Goal: Task Accomplishment & Management: Manage account settings

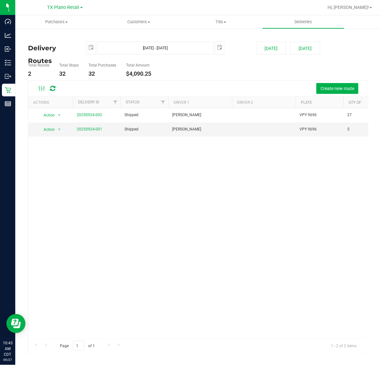
click at [73, 169] on div "Action Action View Delivery 20250924-002 Shipped Miles Koch VPY 9696 27 $3,101.…" at bounding box center [198, 223] width 340 height 230
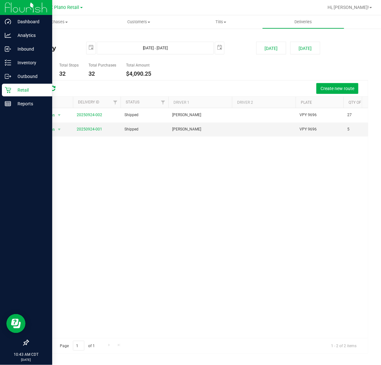
click at [14, 90] on p "Retail" at bounding box center [30, 90] width 38 height 8
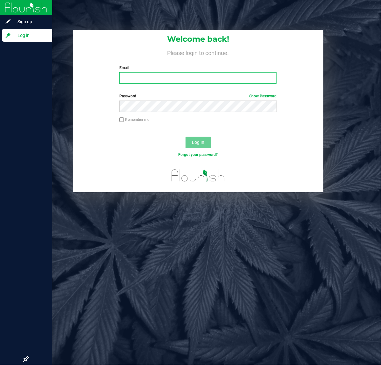
click at [174, 76] on input "Email" at bounding box center [197, 77] width 157 height 11
type input "Lsherman@liveparallel.com"
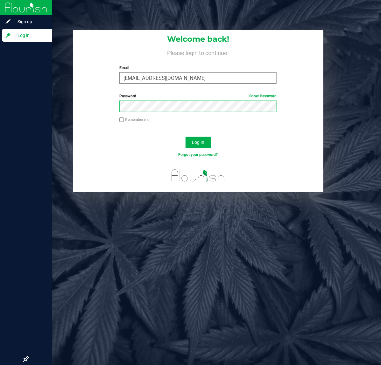
click at [186, 137] on button "Log In" at bounding box center [198, 142] width 25 height 11
click at [272, 94] on link "Show Password" at bounding box center [262, 96] width 27 height 4
click at [272, 94] on link "Hide Password" at bounding box center [263, 96] width 25 height 4
click at [272, 94] on link "Show Password" at bounding box center [262, 96] width 27 height 4
click at [186, 137] on button "Log In" at bounding box center [198, 142] width 25 height 11
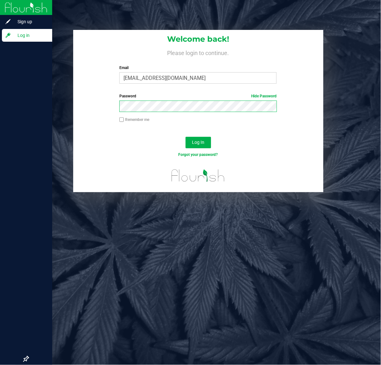
click at [186, 137] on button "Log In" at bounding box center [198, 142] width 25 height 11
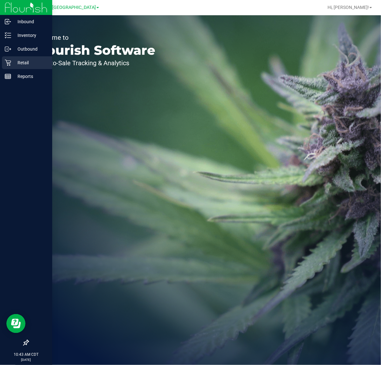
click at [10, 60] on icon at bounding box center [8, 63] width 6 height 6
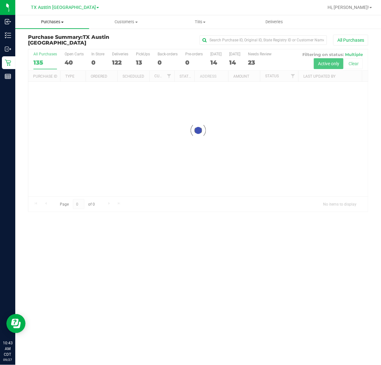
click at [55, 25] on uib-tab-heading "Purchases Summary of purchases Fulfillment All purchases" at bounding box center [52, 21] width 74 height 13
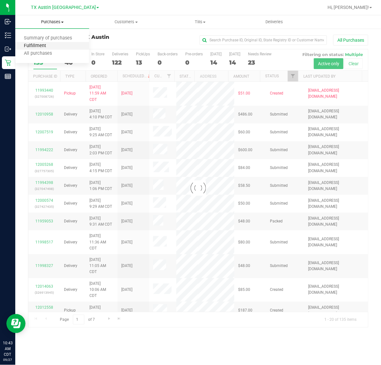
click at [42, 48] on span "Fulfillment" at bounding box center [34, 45] width 39 height 5
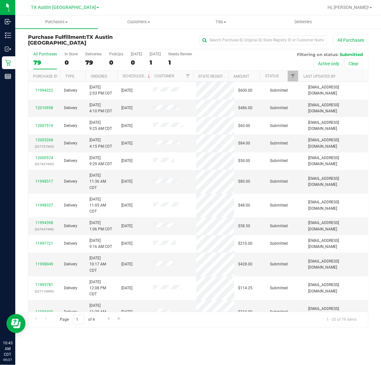
click at [148, 53] on div "All Purchases 79 In Store 0 Deliveries 79 PickUps 0 Today 0 Tomorrow 1 Needs Re…" at bounding box center [198, 51] width 340 height 5
click at [151, 57] on label "Tomorrow 1" at bounding box center [155, 61] width 11 height 18
click at [0, 0] on input "Tomorrow 1" at bounding box center [0, 0] width 0 height 0
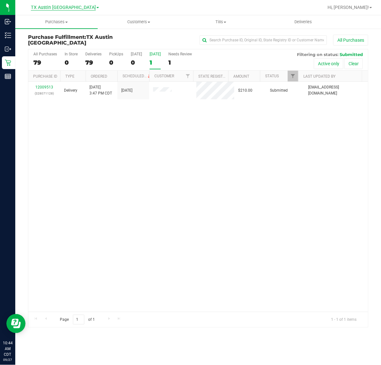
click at [68, 9] on span "TX Austin [GEOGRAPHIC_DATA]" at bounding box center [63, 8] width 65 height 6
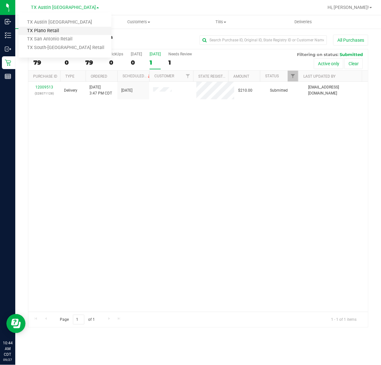
click at [62, 29] on link "TX Plano Retail" at bounding box center [64, 31] width 93 height 9
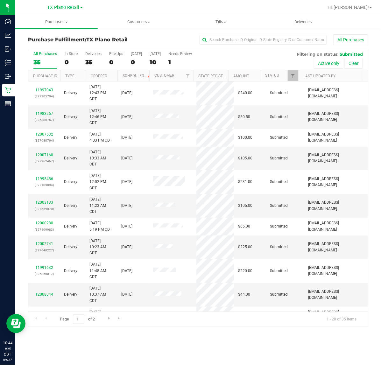
click at [63, 4] on div "TX Plano Retail TX Austin DC TX Plano Retail TX San Antonio Retail TX South-Aus…" at bounding box center [64, 8] width 35 height 8
click at [63, 9] on span "TX Plano Retail" at bounding box center [63, 8] width 32 height 6
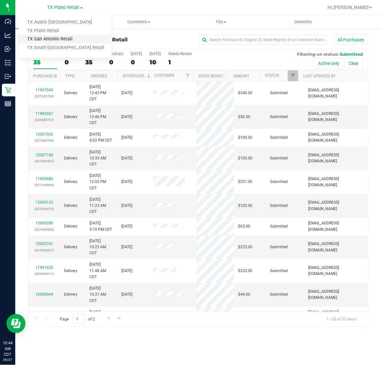
click at [54, 39] on link "TX San Antonio Retail" at bounding box center [64, 39] width 93 height 9
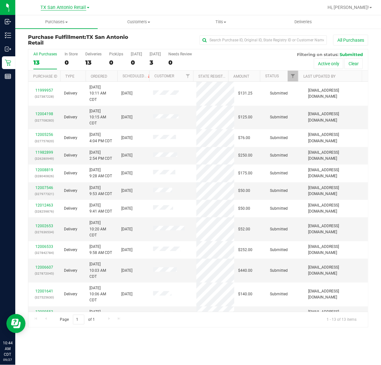
click at [65, 9] on span "TX San Antonio Retail" at bounding box center [64, 8] width 46 height 6
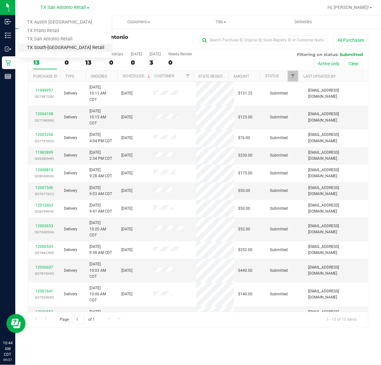
click at [54, 46] on link "TX South-[GEOGRAPHIC_DATA] Retail" at bounding box center [64, 48] width 93 height 9
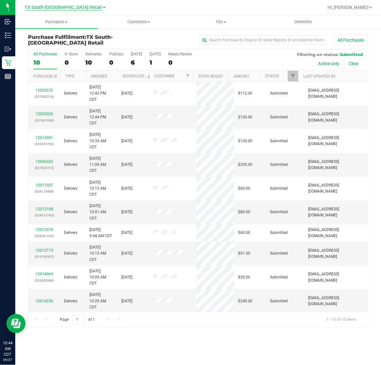
click at [65, 5] on span "TX South-[GEOGRAPHIC_DATA] Retail" at bounding box center [63, 8] width 77 height 6
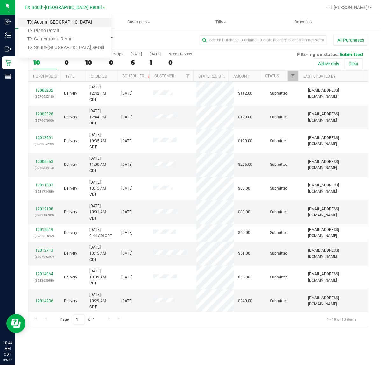
click at [62, 21] on link "TX Austin [GEOGRAPHIC_DATA]" at bounding box center [64, 22] width 93 height 9
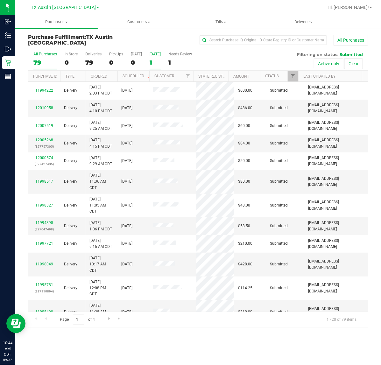
click at [151, 63] on div "1" at bounding box center [155, 62] width 11 height 7
click at [0, 0] on input "Tomorrow 1" at bounding box center [0, 0] width 0 height 0
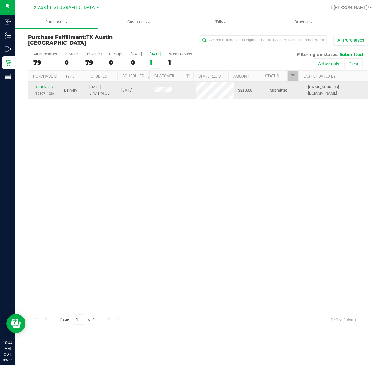
click at [46, 89] on link "12009513" at bounding box center [44, 87] width 18 height 4
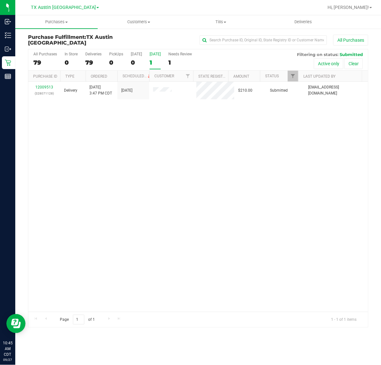
click at [155, 52] on div "Tomorrow" at bounding box center [155, 54] width 11 height 4
click at [0, 0] on input "Tomorrow 1" at bounding box center [0, 0] width 0 height 0
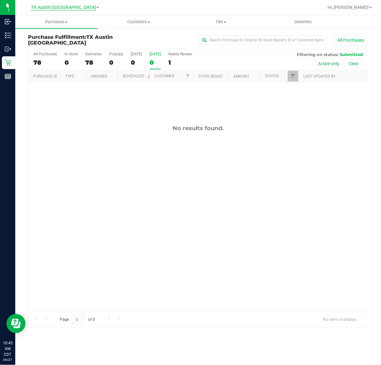
click at [57, 5] on span "TX Austin [GEOGRAPHIC_DATA]" at bounding box center [63, 8] width 65 height 6
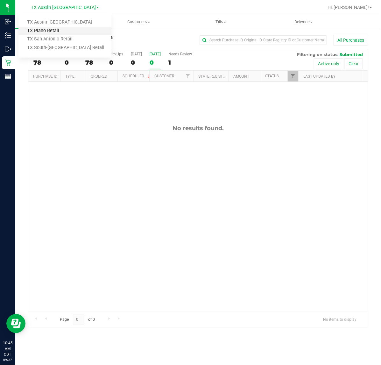
click at [56, 31] on link "TX Plano Retail" at bounding box center [64, 31] width 93 height 9
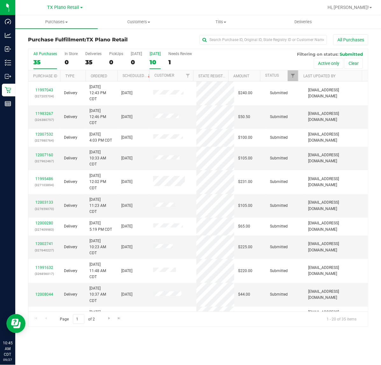
click at [160, 53] on div "Tomorrow" at bounding box center [155, 54] width 11 height 4
click at [0, 0] on input "Tomorrow 10" at bounding box center [0, 0] width 0 height 0
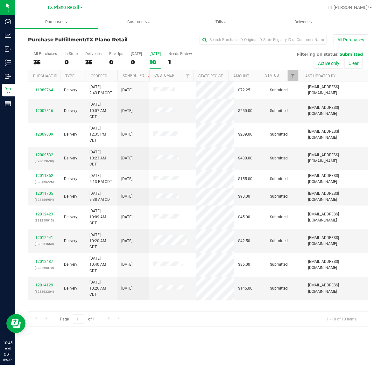
click at [157, 59] on div "10" at bounding box center [155, 62] width 11 height 7
click at [0, 0] on input "Tomorrow 10" at bounding box center [0, 0] width 0 height 0
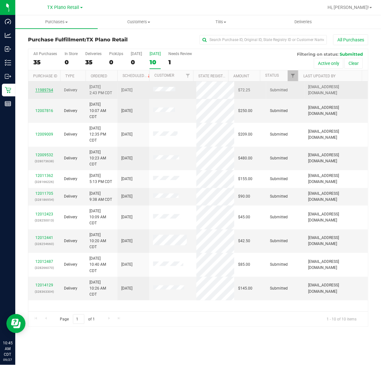
click at [48, 91] on link "11989764" at bounding box center [44, 90] width 18 height 4
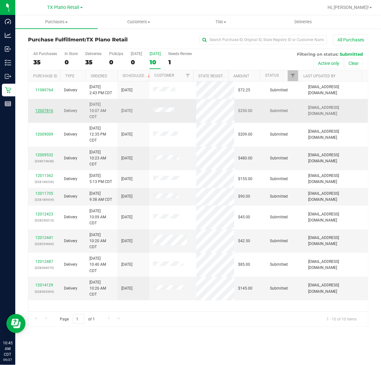
click at [46, 110] on link "12007816" at bounding box center [44, 111] width 18 height 4
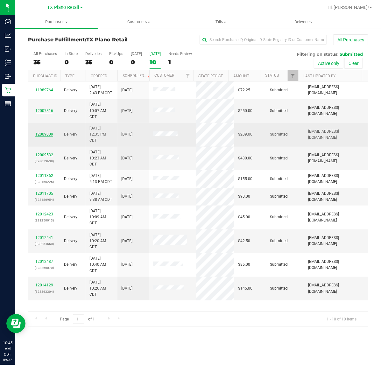
click at [44, 136] on link "12009009" at bounding box center [44, 134] width 18 height 4
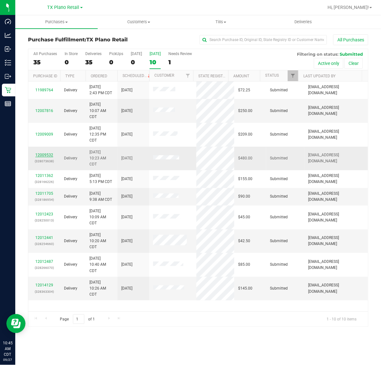
click at [45, 156] on link "12009532" at bounding box center [44, 155] width 18 height 4
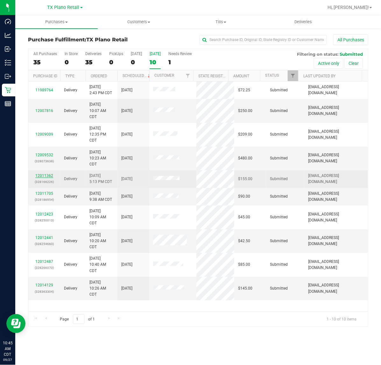
click at [43, 178] on link "12011362" at bounding box center [44, 176] width 18 height 4
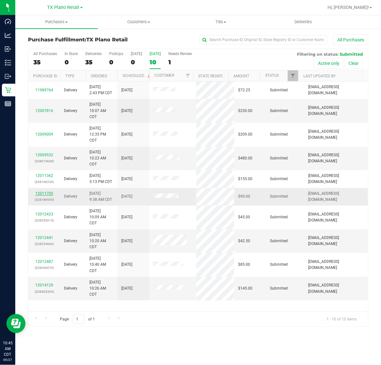
click at [43, 196] on link "12011705" at bounding box center [44, 193] width 18 height 4
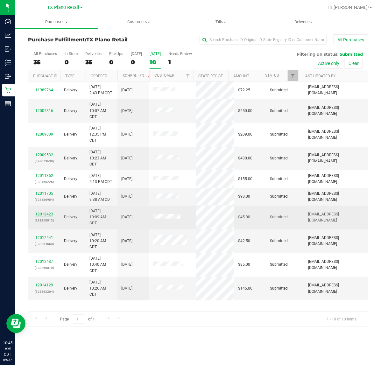
click at [45, 214] on link "12012423" at bounding box center [44, 214] width 18 height 4
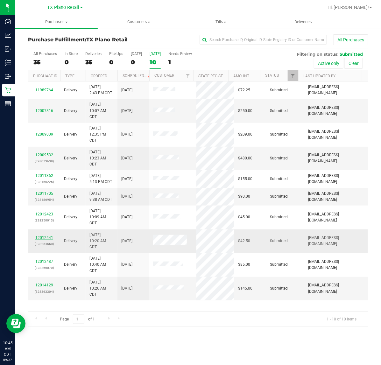
click at [44, 240] on link "12012441" at bounding box center [44, 238] width 18 height 4
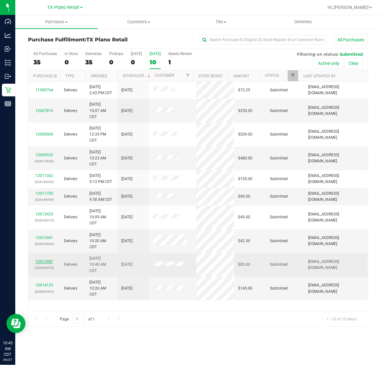
click at [39, 264] on link "12012487" at bounding box center [44, 262] width 18 height 4
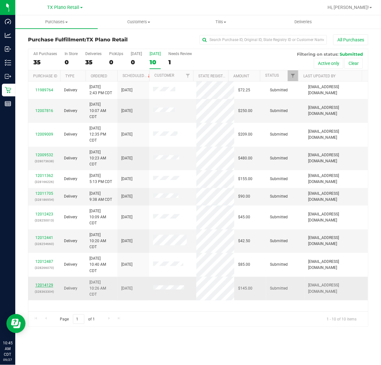
click at [42, 287] on link "12014129" at bounding box center [44, 285] width 18 height 4
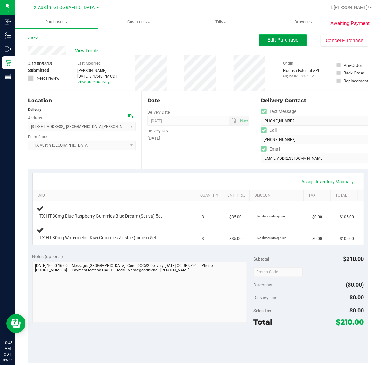
click at [287, 42] on span "Edit Purchase" at bounding box center [283, 40] width 31 height 6
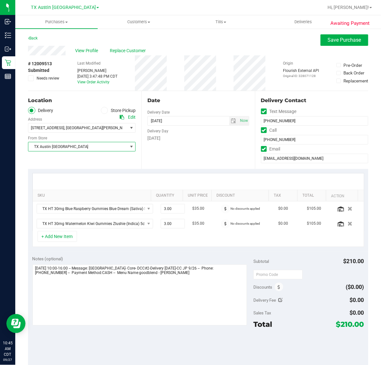
click at [122, 149] on span "TX Austin [GEOGRAPHIC_DATA]" at bounding box center [77, 146] width 99 height 9
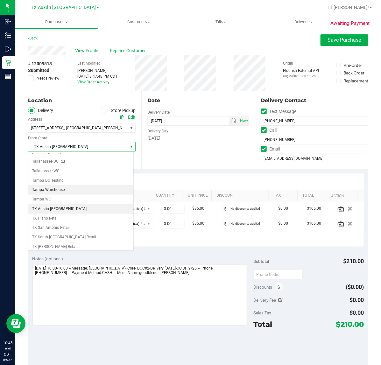
scroll to position [445, 0]
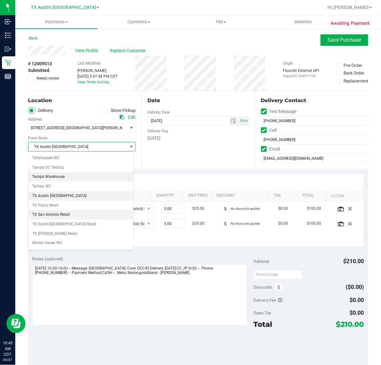
click at [83, 220] on li "TX San Antonio Retail" at bounding box center [80, 215] width 105 height 10
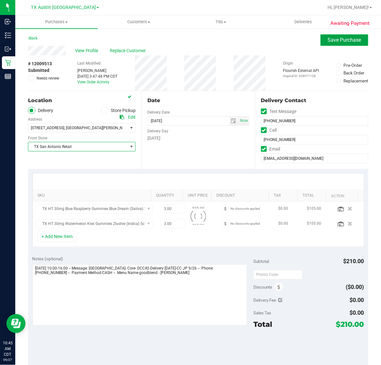
click at [333, 36] on button "Save Purchase" at bounding box center [345, 39] width 48 height 11
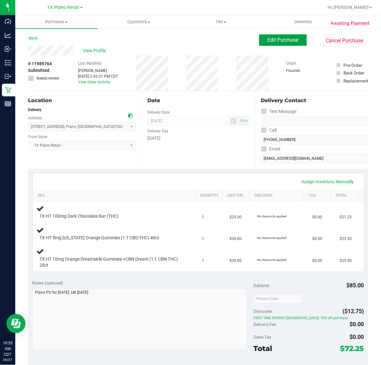
click at [281, 46] on button "Edit Purchase" at bounding box center [283, 39] width 48 height 11
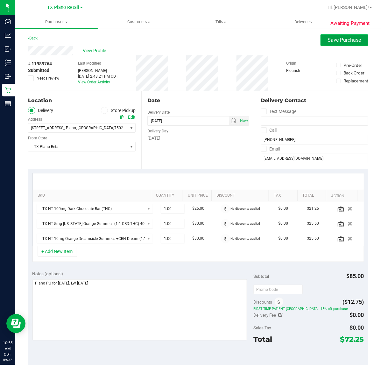
click at [321, 40] on button "Save Purchase" at bounding box center [345, 39] width 48 height 11
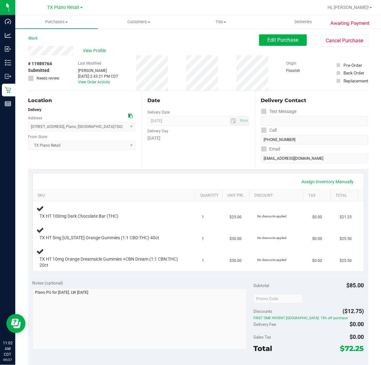
click at [157, 179] on div "Assign Inventory Manually" at bounding box center [199, 181] width 320 height 11
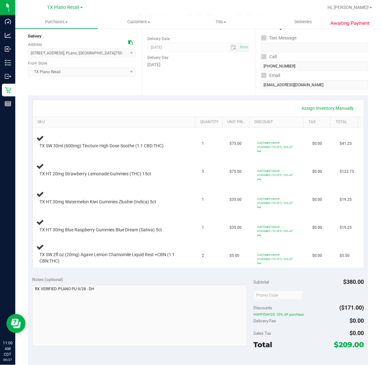
scroll to position [80, 0]
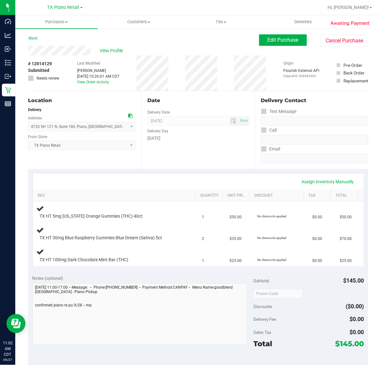
click at [174, 152] on div "Date Delivery Date 09/28/2025 Now 09/28/2025 07:00 AM Now Delivery Day Sunday" at bounding box center [197, 130] width 113 height 78
